Goal: Entertainment & Leisure: Consume media (video, audio)

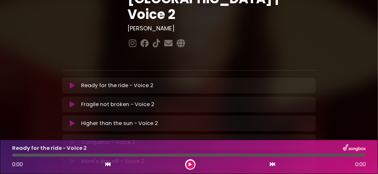
scroll to position [98, 0]
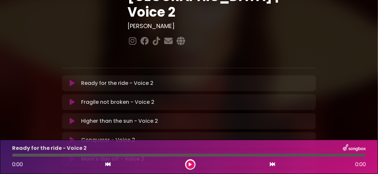
click at [71, 99] on icon at bounding box center [72, 102] width 5 height 7
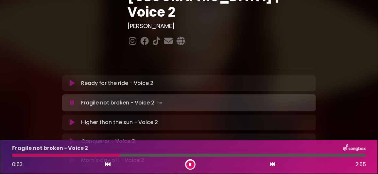
click at [13, 155] on div at bounding box center [66, 155] width 108 height 3
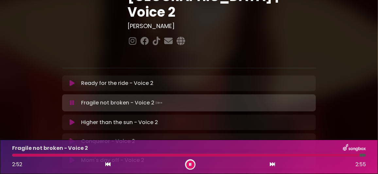
click at [72, 119] on icon at bounding box center [72, 122] width 5 height 7
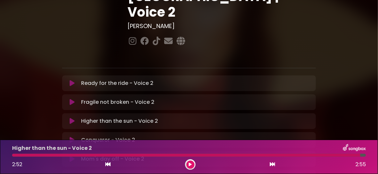
click at [73, 99] on icon at bounding box center [72, 102] width 5 height 7
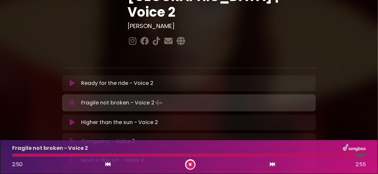
click at [190, 165] on icon at bounding box center [190, 165] width 3 height 4
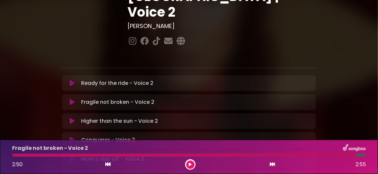
click at [72, 156] on icon at bounding box center [72, 159] width 5 height 7
click at [190, 164] on icon at bounding box center [190, 165] width 3 height 4
click at [190, 165] on icon at bounding box center [190, 165] width 3 height 4
click at [72, 156] on icon at bounding box center [72, 159] width 5 height 7
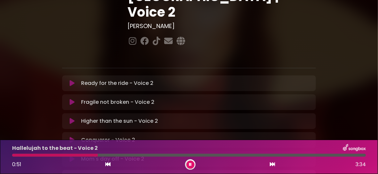
click at [124, 155] on div at bounding box center [189, 155] width 354 height 3
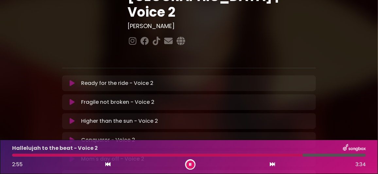
click at [190, 163] on icon at bounding box center [190, 165] width 3 height 4
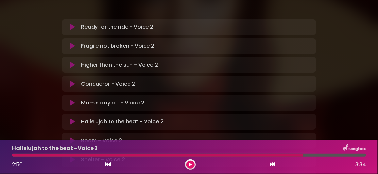
scroll to position [163, 0]
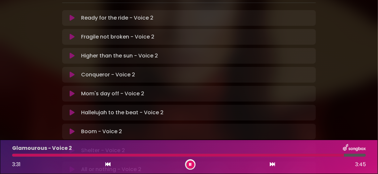
click at [191, 162] on button at bounding box center [190, 165] width 8 height 8
click at [72, 166] on icon at bounding box center [72, 169] width 5 height 7
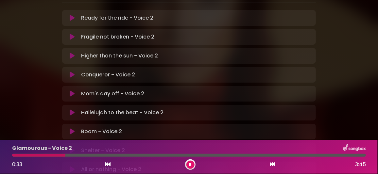
click at [45, 156] on div at bounding box center [38, 155] width 53 height 3
click at [45, 154] on div at bounding box center [41, 155] width 58 height 3
click at [102, 155] on div at bounding box center [189, 155] width 354 height 3
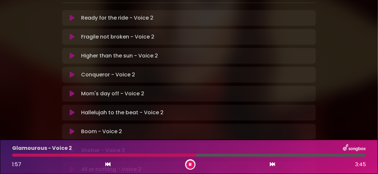
click at [196, 155] on div at bounding box center [189, 155] width 354 height 3
click at [188, 162] on button at bounding box center [190, 165] width 8 height 8
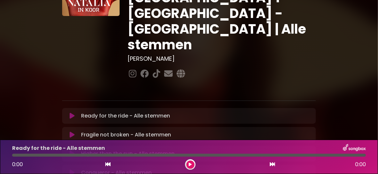
scroll to position [65, 0]
click at [73, 132] on icon at bounding box center [72, 135] width 5 height 7
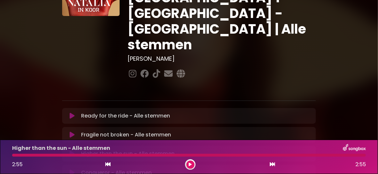
click at [190, 163] on icon at bounding box center [190, 165] width 3 height 4
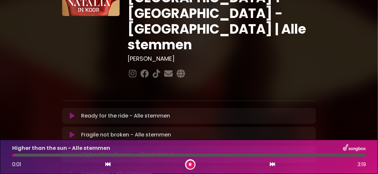
click at [191, 165] on icon at bounding box center [190, 165] width 3 height 4
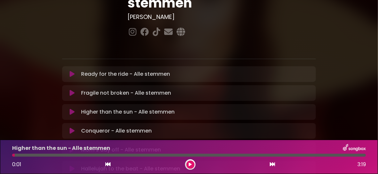
scroll to position [130, 0]
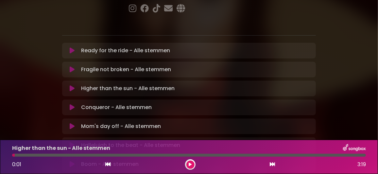
click at [72, 123] on icon at bounding box center [72, 126] width 5 height 7
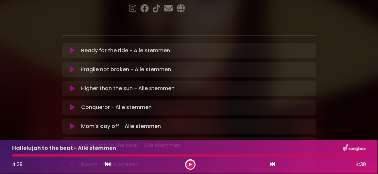
click at [189, 164] on icon at bounding box center [190, 165] width 3 height 4
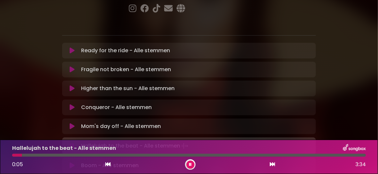
click at [191, 164] on icon at bounding box center [190, 165] width 3 height 4
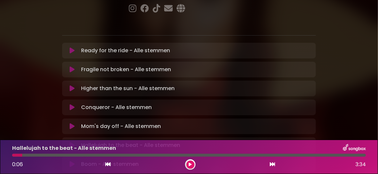
click at [73, 123] on icon at bounding box center [72, 126] width 5 height 7
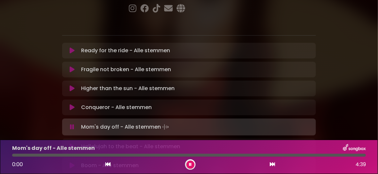
click at [73, 143] on icon at bounding box center [72, 146] width 5 height 7
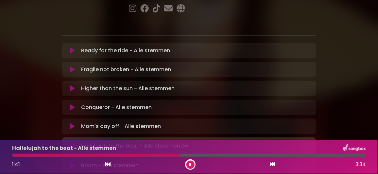
click at [139, 155] on div at bounding box center [96, 155] width 168 height 3
click at [126, 156] on div at bounding box center [77, 155] width 130 height 3
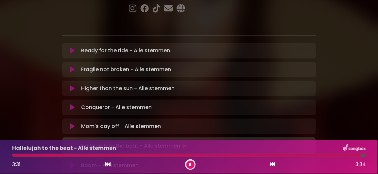
click at [190, 165] on icon at bounding box center [190, 165] width 3 height 4
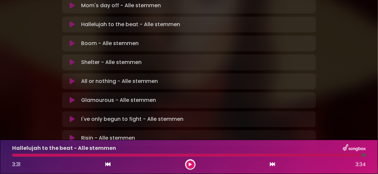
scroll to position [252, 0]
click at [72, 97] on icon at bounding box center [72, 100] width 5 height 7
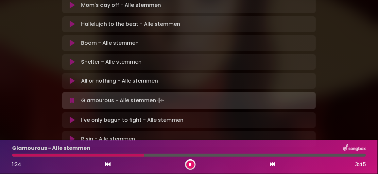
click at [110, 156] on div at bounding box center [78, 155] width 132 height 3
click at [132, 154] on div at bounding box center [83, 155] width 142 height 3
click at [114, 156] on div at bounding box center [74, 155] width 124 height 3
click at [189, 163] on icon at bounding box center [190, 165] width 3 height 4
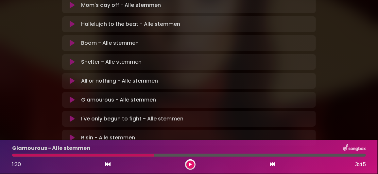
click at [115, 155] on div at bounding box center [83, 155] width 142 height 3
click at [190, 162] on button at bounding box center [190, 165] width 8 height 8
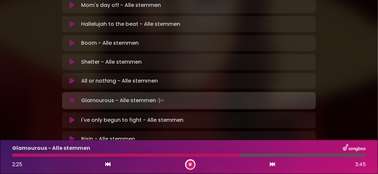
click at [213, 156] on div at bounding box center [126, 155] width 228 height 3
click at [190, 164] on icon at bounding box center [190, 165] width 3 height 4
